Goal: Information Seeking & Learning: Learn about a topic

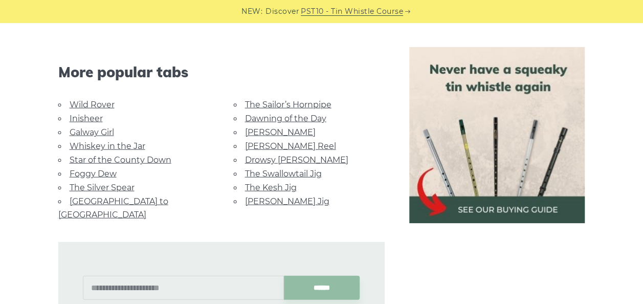
scroll to position [1125, 0]
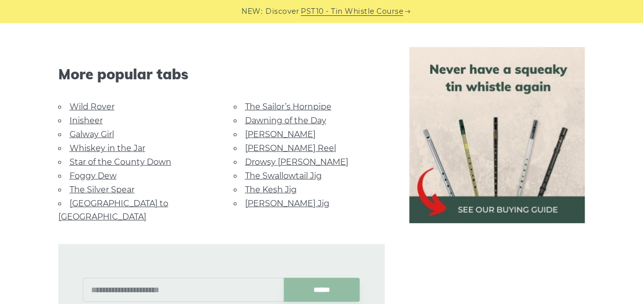
click at [303, 122] on link "Dawning of the Day" at bounding box center [285, 121] width 81 height 10
click at [297, 102] on link "The Sailor’s Hornpipe" at bounding box center [288, 107] width 86 height 10
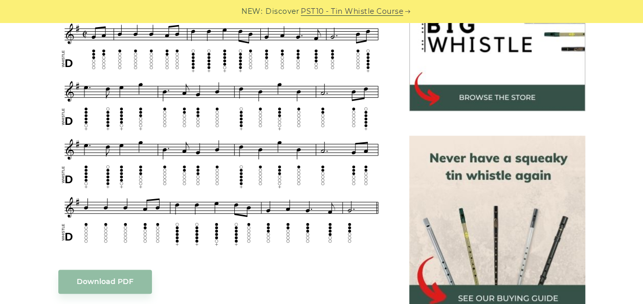
scroll to position [307, 0]
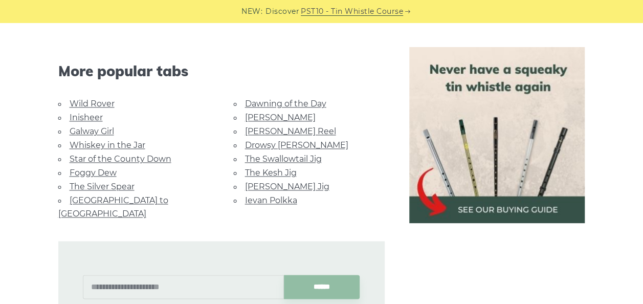
scroll to position [665, 0]
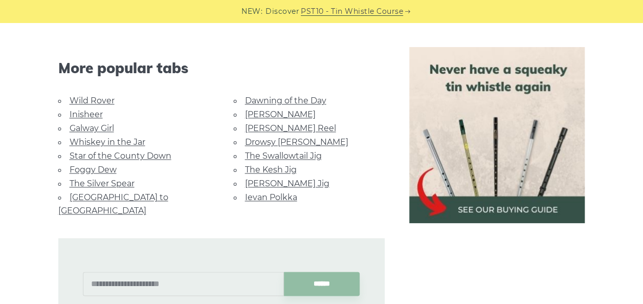
click at [86, 137] on link "Whiskey in the Jar" at bounding box center [108, 142] width 76 height 10
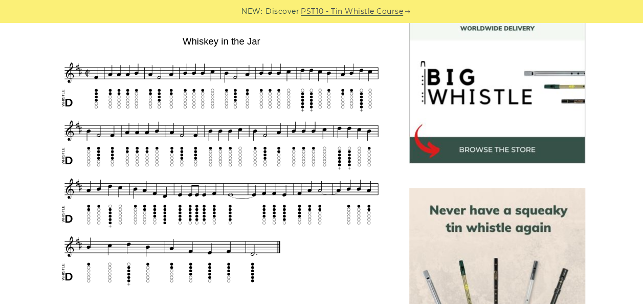
scroll to position [307, 0]
